Goal: Find specific page/section: Find specific page/section

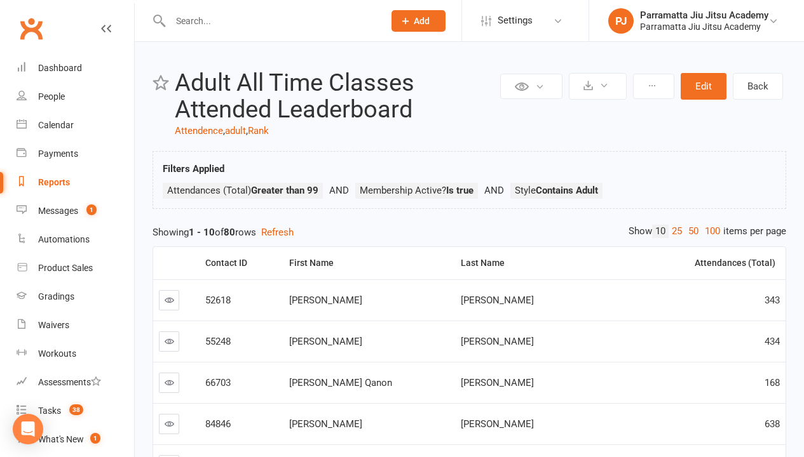
click at [709, 231] on link "100" at bounding box center [712, 231] width 22 height 13
click at [0, 0] on div "Loading" at bounding box center [0, 0] width 0 height 0
